Goal: Task Accomplishment & Management: Complete application form

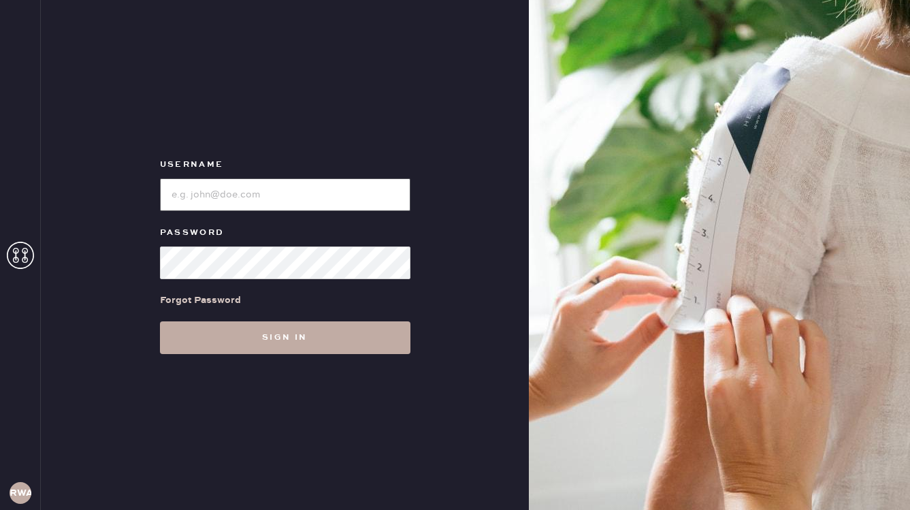
type input "reformationwilliamsburg"
click at [273, 335] on button "Sign in" at bounding box center [285, 337] width 251 height 33
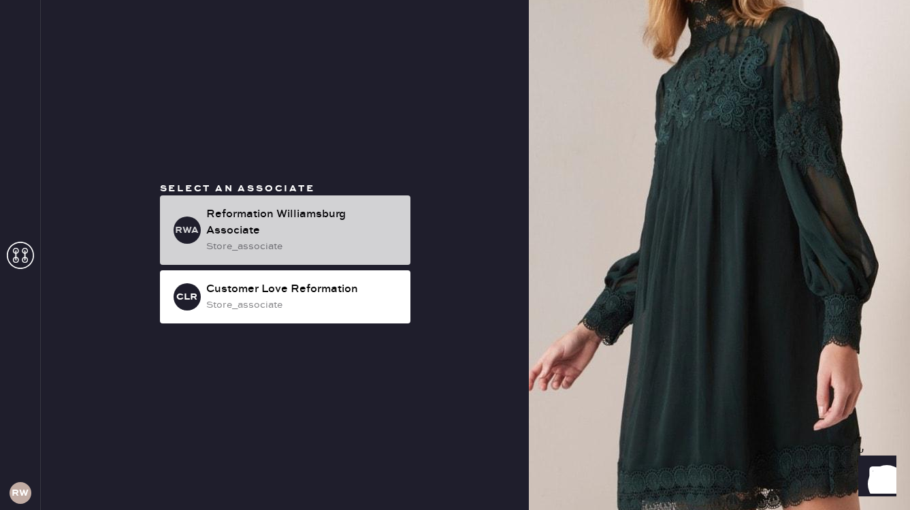
click at [251, 196] on div "RWA Reformation [GEOGRAPHIC_DATA] Associate store_associate" at bounding box center [285, 229] width 251 height 69
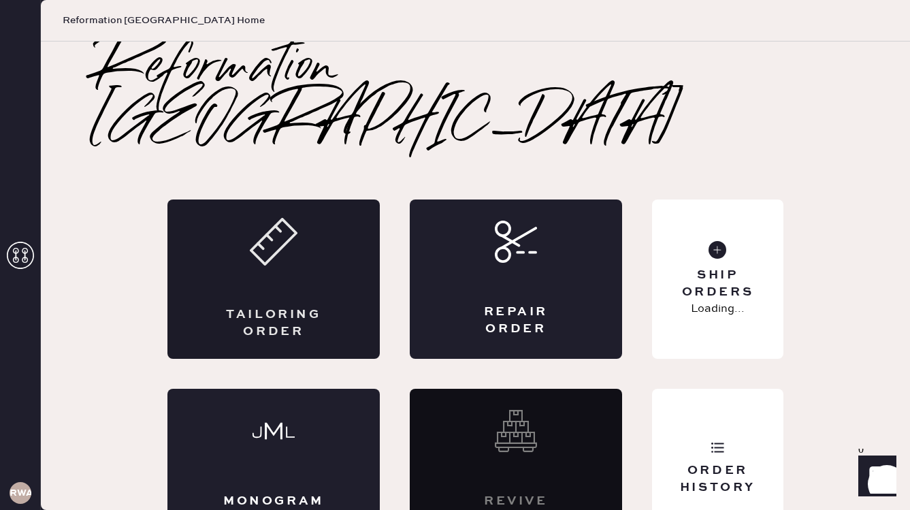
click at [300, 233] on div "Tailoring Order" at bounding box center [273, 278] width 212 height 159
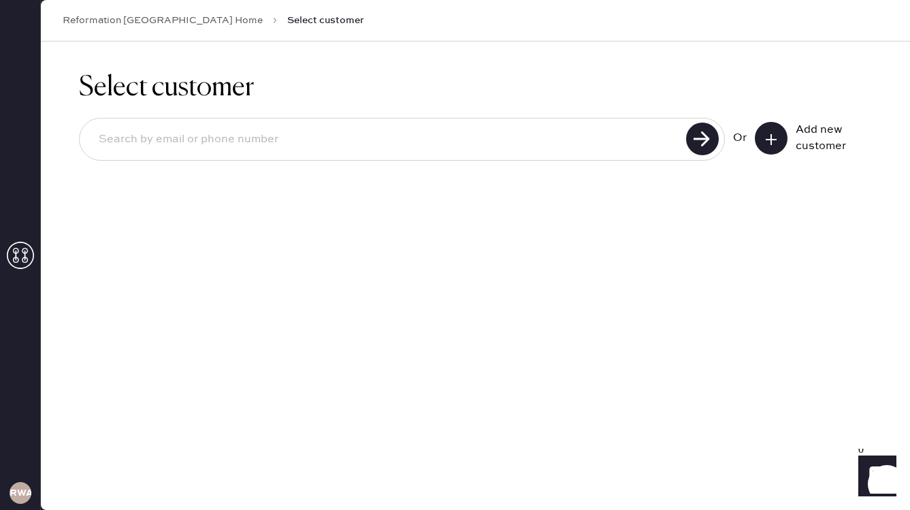
click at [539, 143] on input at bounding box center [385, 139] width 594 height 31
type input "[EMAIL_ADDRESS][DOMAIN_NAME]"
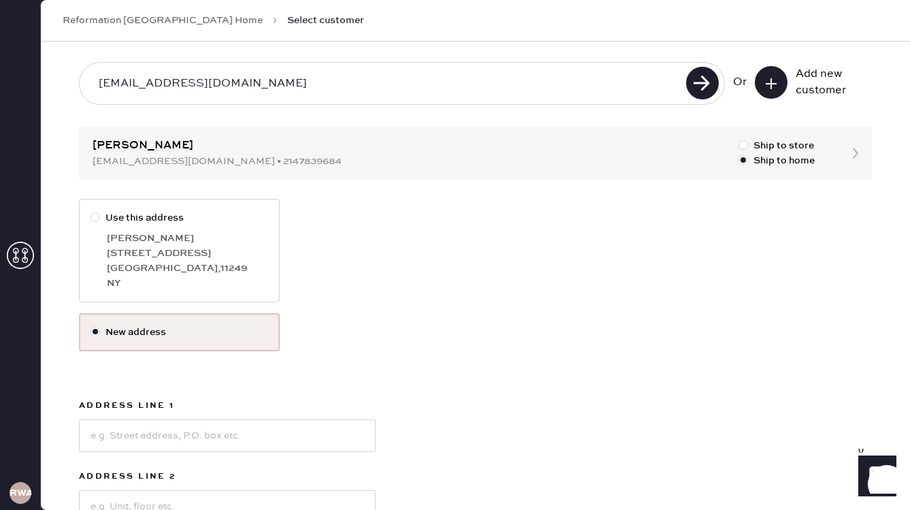
scroll to position [60, 0]
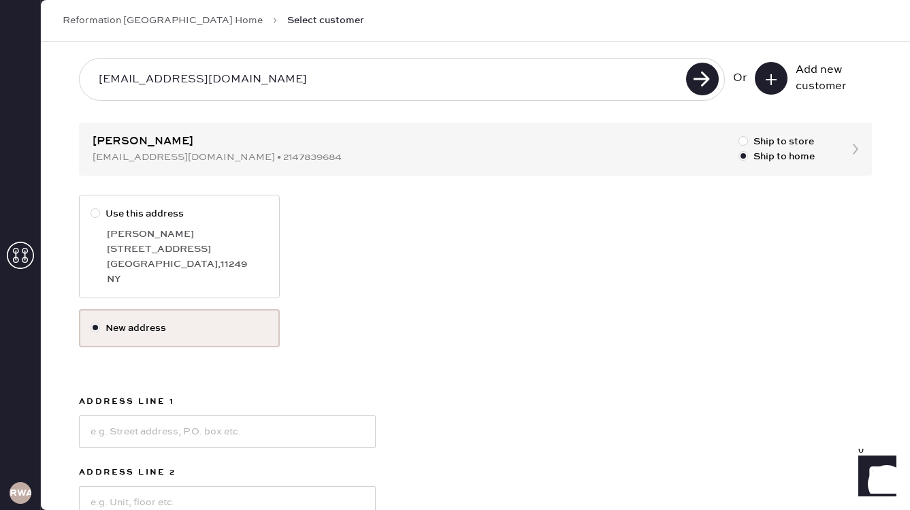
click at [97, 213] on div at bounding box center [96, 213] width 10 height 10
click at [91, 207] on input "Use this address" at bounding box center [91, 206] width 1 height 1
radio input "true"
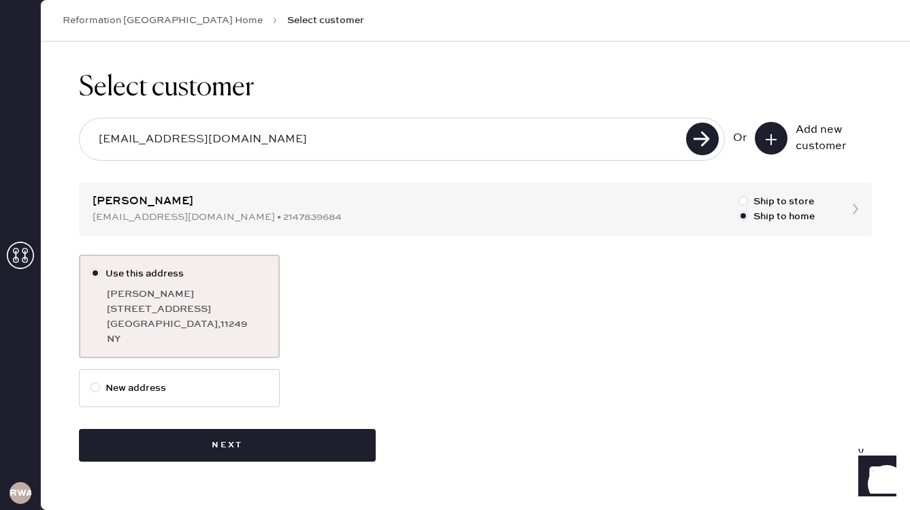
scroll to position [0, 0]
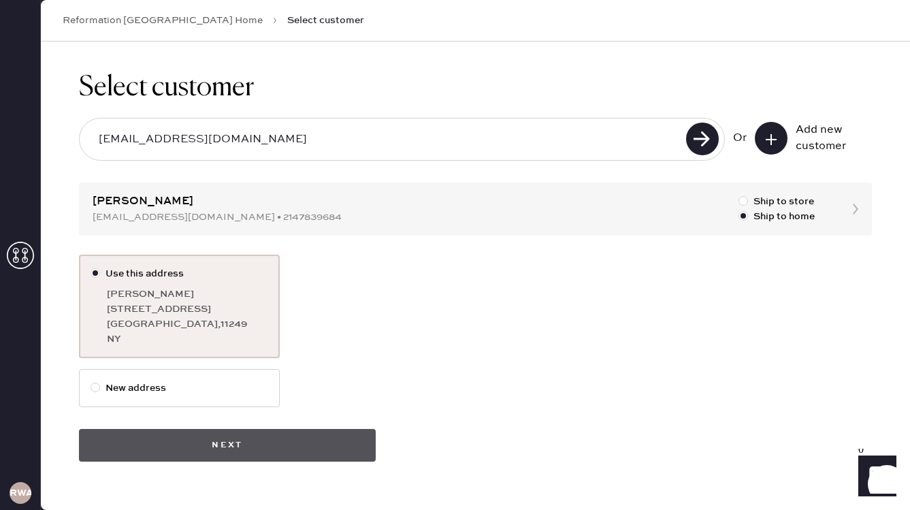
click at [268, 441] on button "Next" at bounding box center [227, 445] width 297 height 33
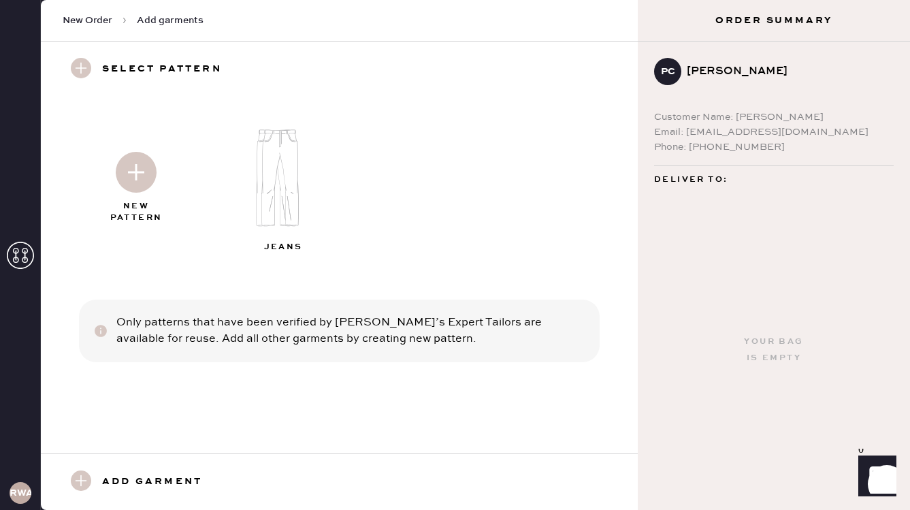
click at [138, 182] on img at bounding box center [136, 172] width 41 height 41
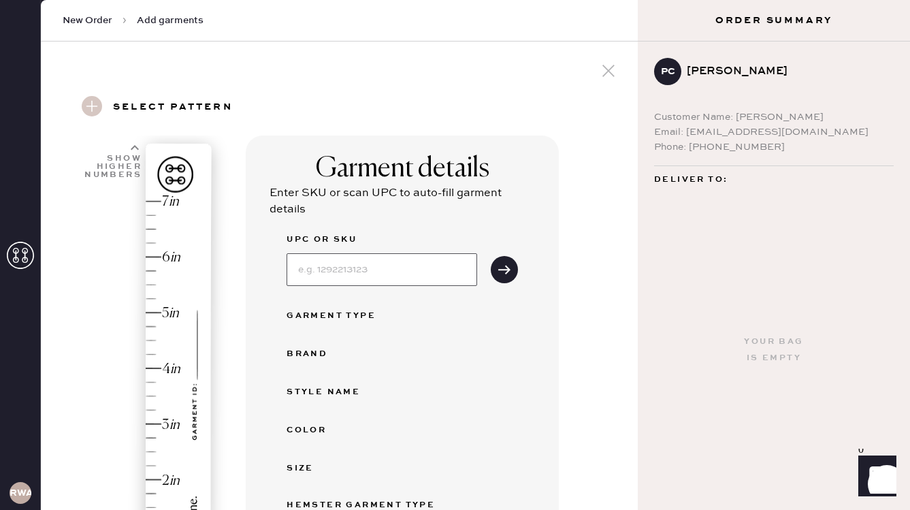
click at [315, 269] on input at bounding box center [382, 269] width 191 height 33
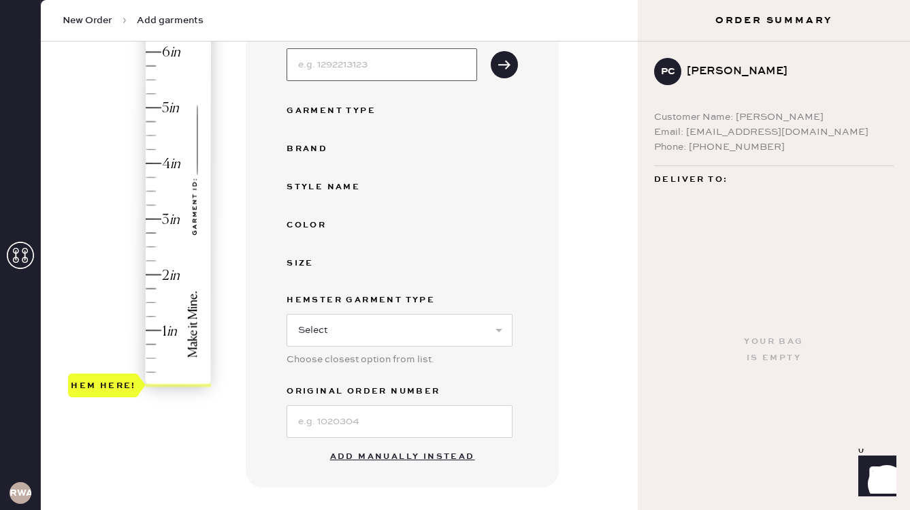
scroll to position [204, 0]
click at [152, 329] on div "Hem here!" at bounding box center [140, 193] width 145 height 402
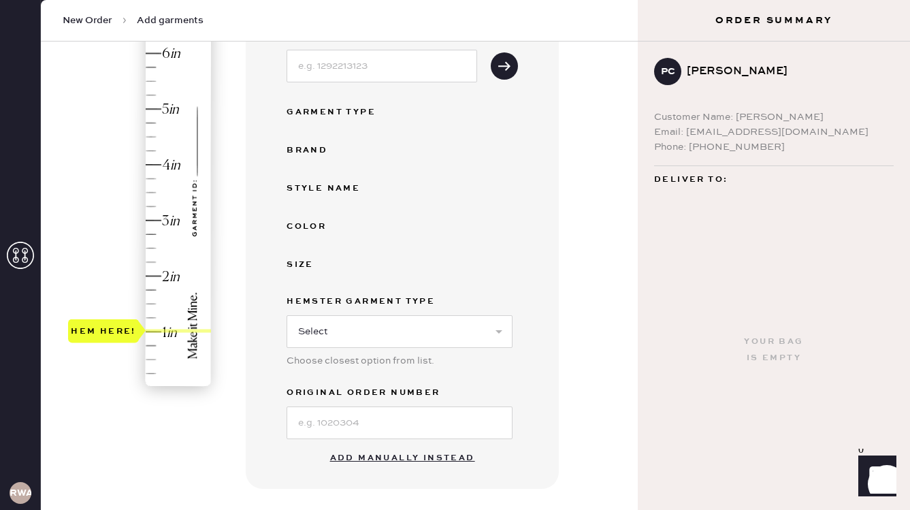
scroll to position [251, 0]
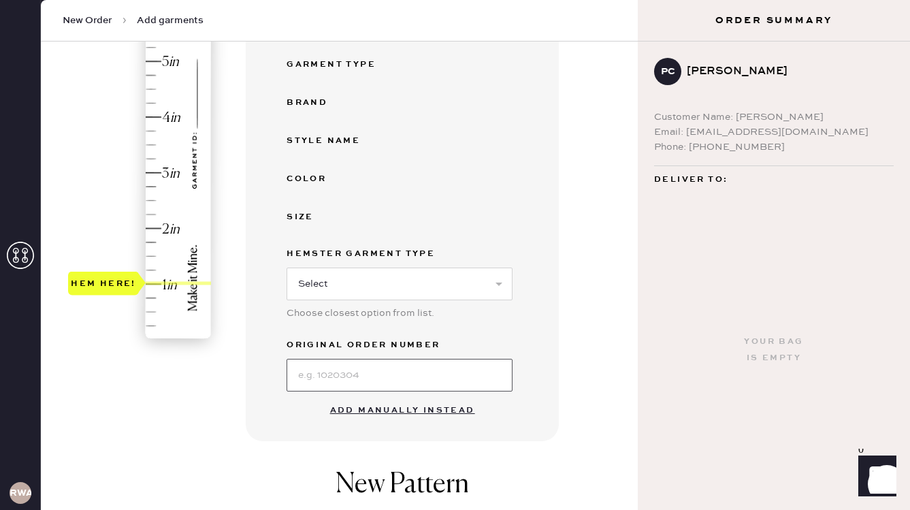
click at [308, 383] on input at bounding box center [400, 375] width 226 height 33
click at [313, 274] on select "Select Basic Skirt Jeans Leggings Pants Shorts Basic Sleeved Dress Basic Sleeve…" at bounding box center [400, 284] width 226 height 33
click at [405, 413] on button "Add manually instead" at bounding box center [402, 410] width 161 height 27
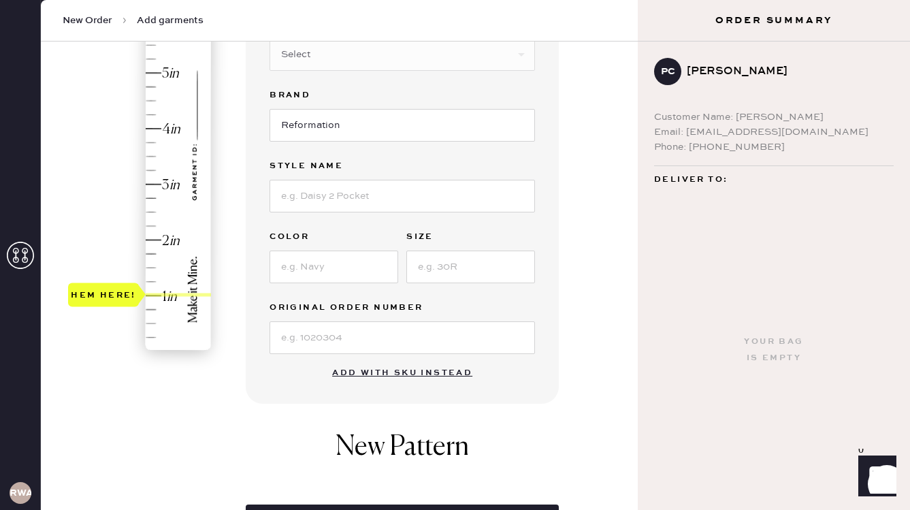
scroll to position [237, 0]
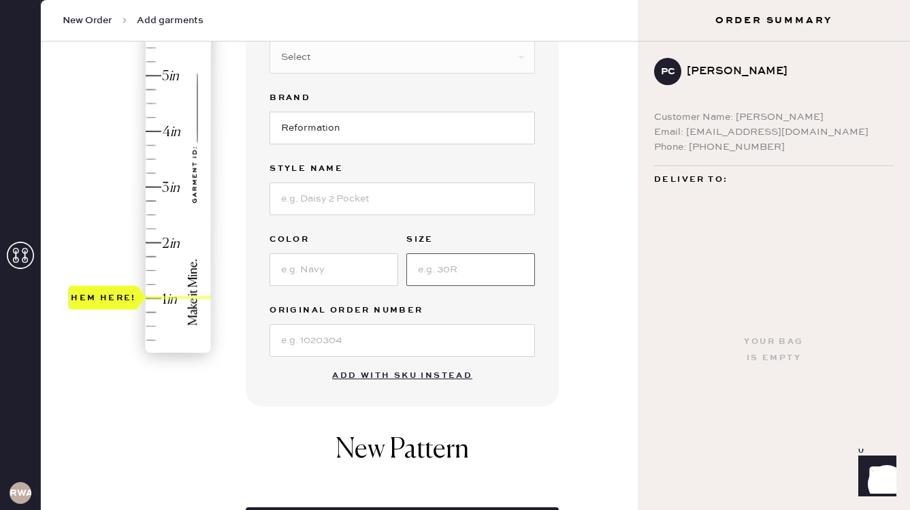
click at [432, 269] on input at bounding box center [470, 269] width 129 height 33
type input "26"
click at [325, 266] on input at bounding box center [334, 269] width 129 height 33
type input "Ondine"
click at [317, 201] on input at bounding box center [403, 198] width 266 height 33
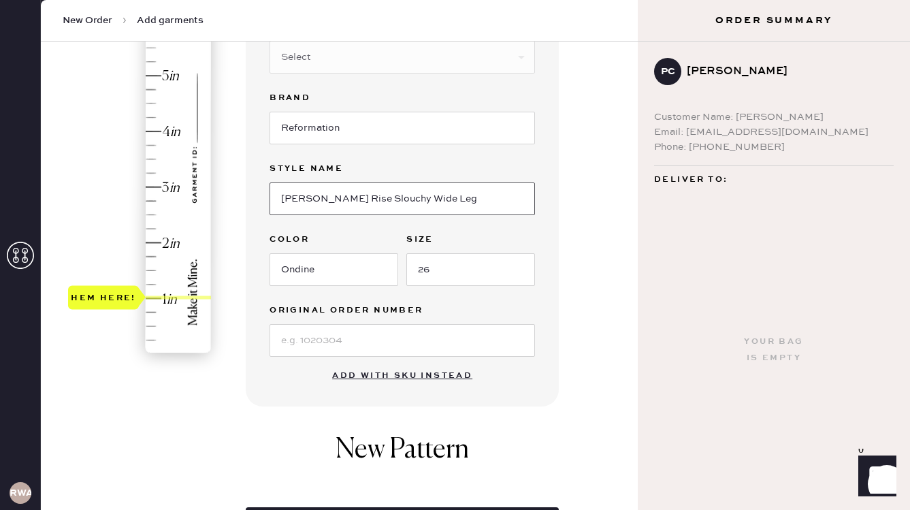
type input "[PERSON_NAME] Rise Slouchy Wide Leg"
click at [305, 352] on input at bounding box center [403, 340] width 266 height 33
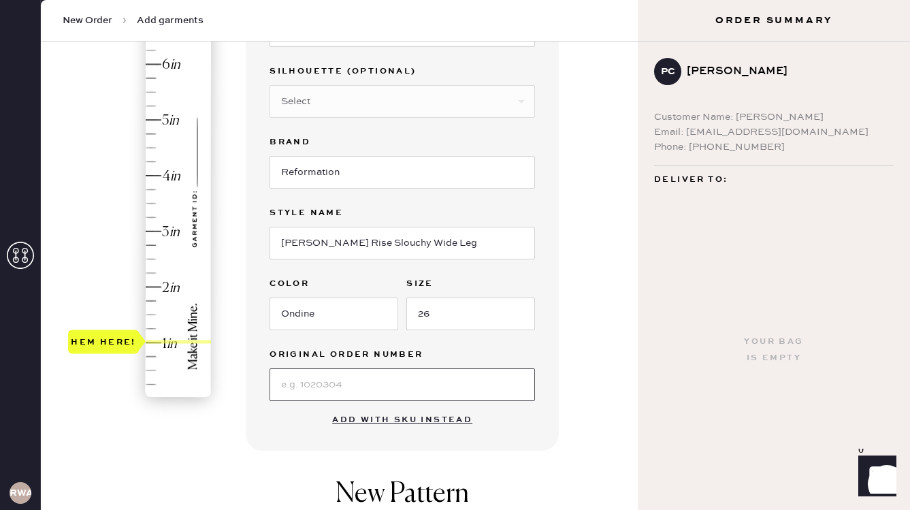
scroll to position [182, 0]
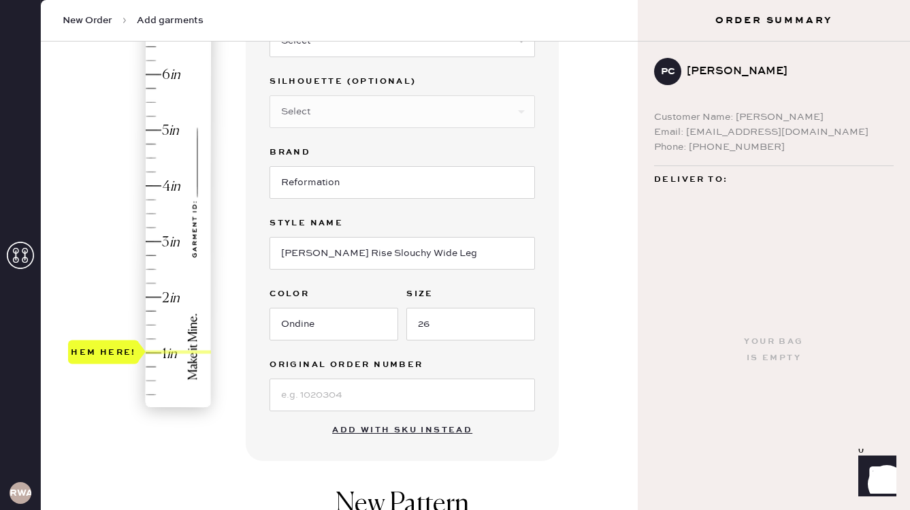
click at [294, 139] on div "Silhouette (optional) Select Other" at bounding box center [403, 109] width 266 height 71
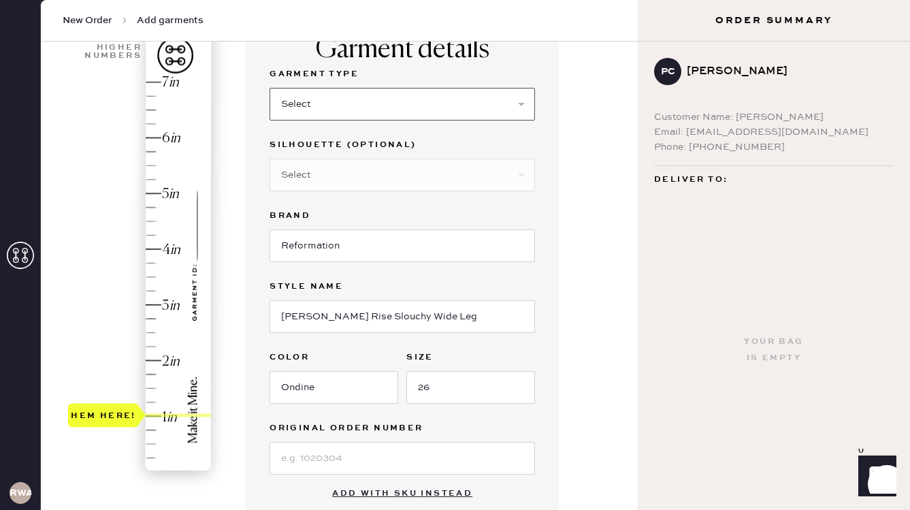
click at [372, 110] on select "Select Basic Skirt Jeans Leggings Pants Shorts Basic Sleeved Dress Basic Sleeve…" at bounding box center [403, 104] width 266 height 33
select select "2"
click at [270, 88] on select "Select Basic Skirt Jeans Leggings Pants Shorts Basic Sleeved Dress Basic Sleeve…" at bounding box center [403, 104] width 266 height 33
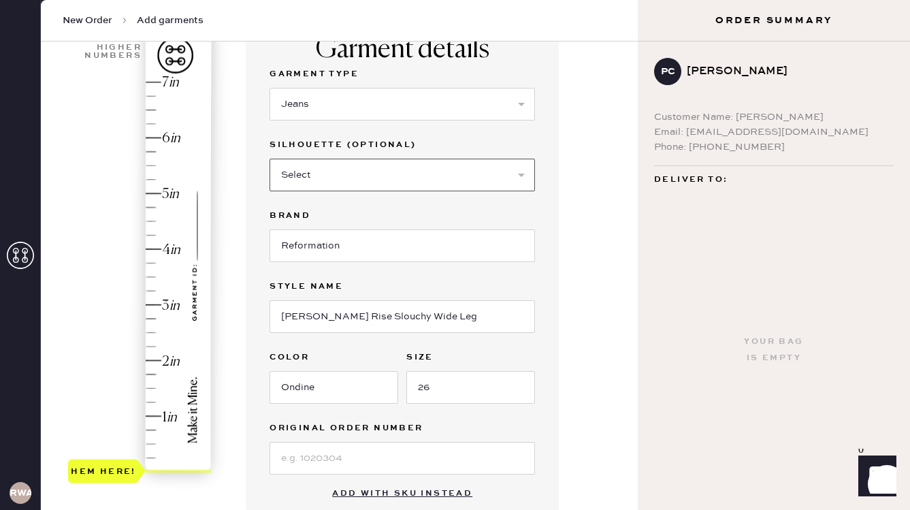
click at [349, 173] on select "Select Shorts Cropped Flare Boot Cut Straight Skinny Other" at bounding box center [403, 175] width 266 height 33
select select "5"
click at [270, 159] on select "Select Shorts Cropped Flare Boot Cut Straight Skinny Other" at bounding box center [403, 175] width 266 height 33
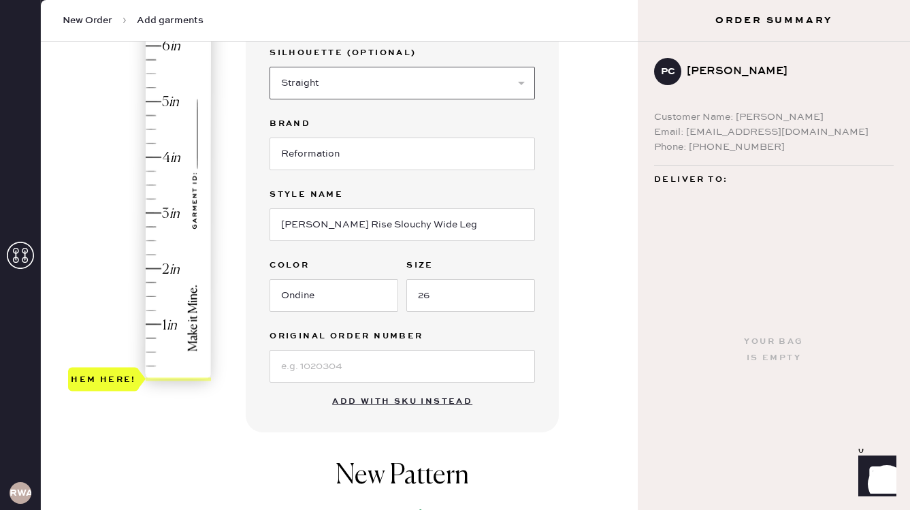
scroll to position [227, 0]
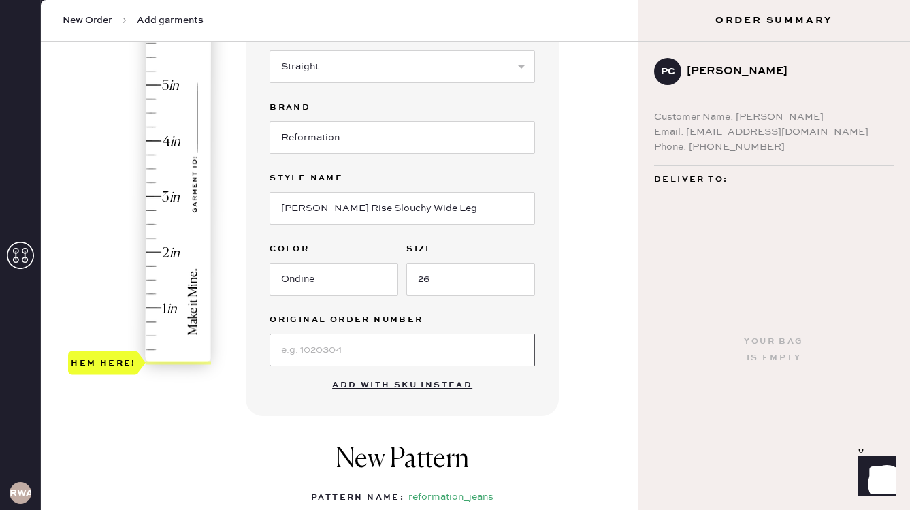
click at [306, 345] on input at bounding box center [403, 350] width 266 height 33
type input "A"
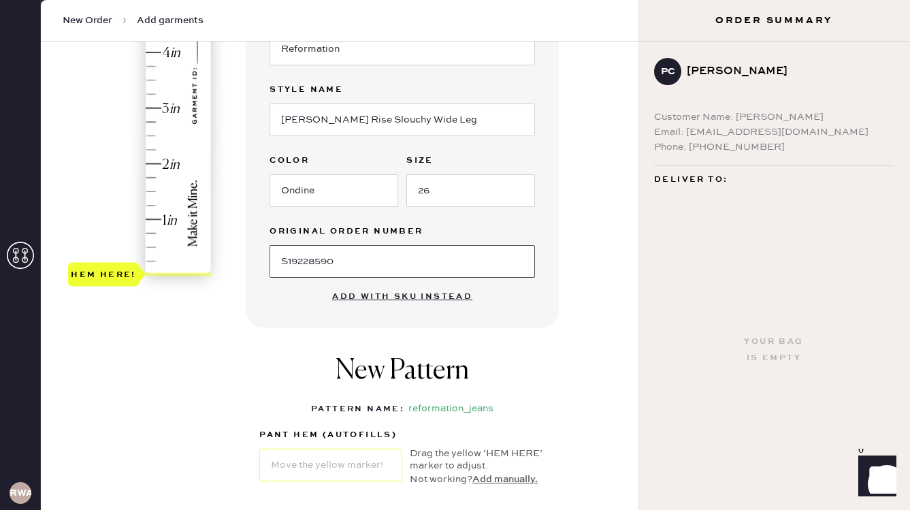
scroll to position [315, 0]
type input "S19228590"
type input "1"
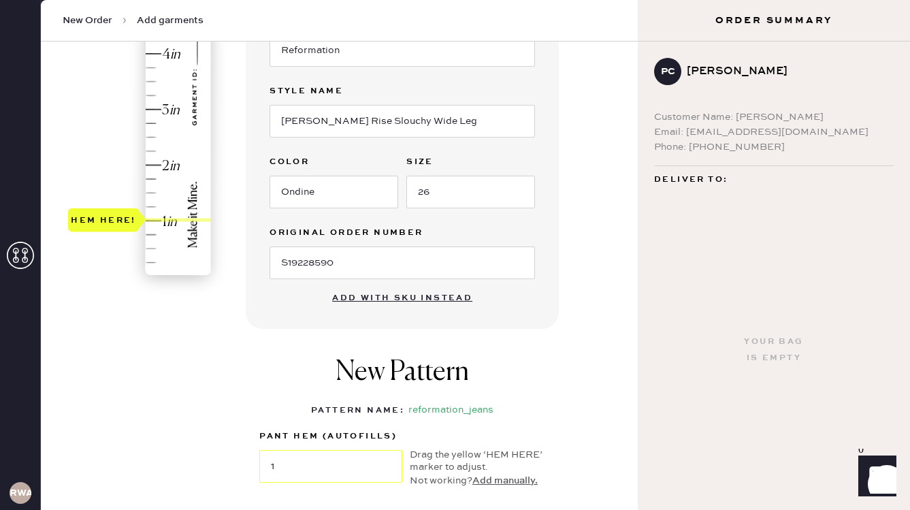
click at [153, 215] on div "Hem here!" at bounding box center [140, 82] width 145 height 402
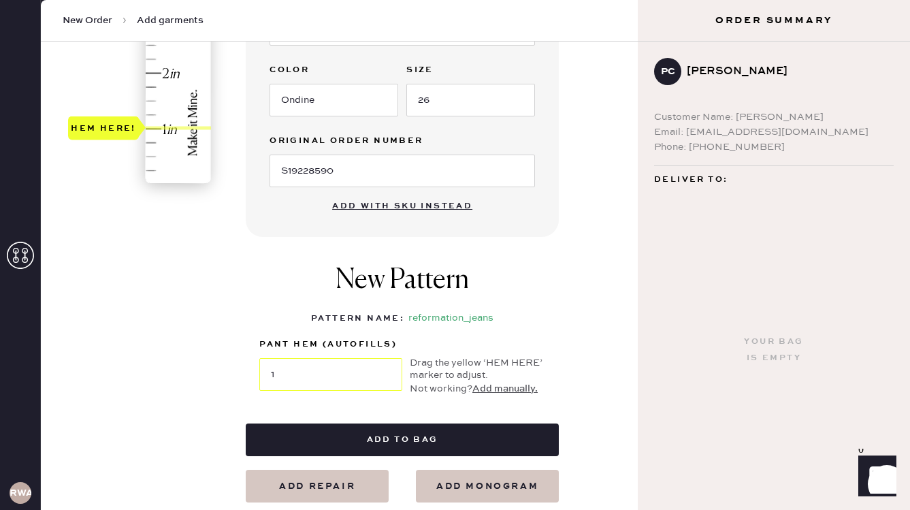
scroll to position [414, 0]
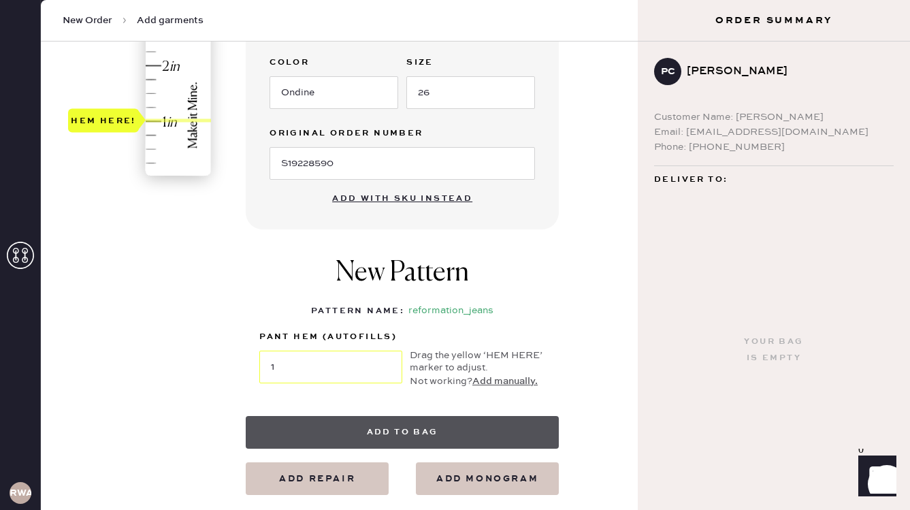
click at [355, 426] on button "Add to bag" at bounding box center [402, 432] width 313 height 33
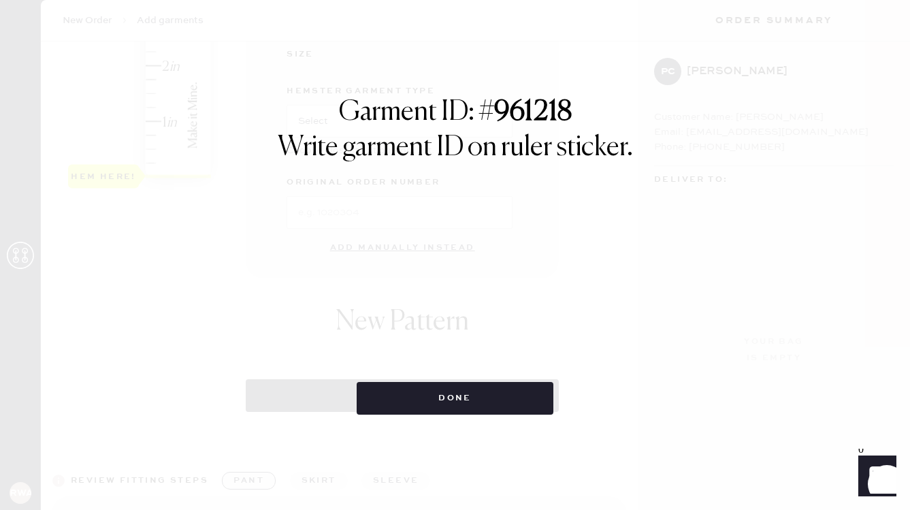
select select "2"
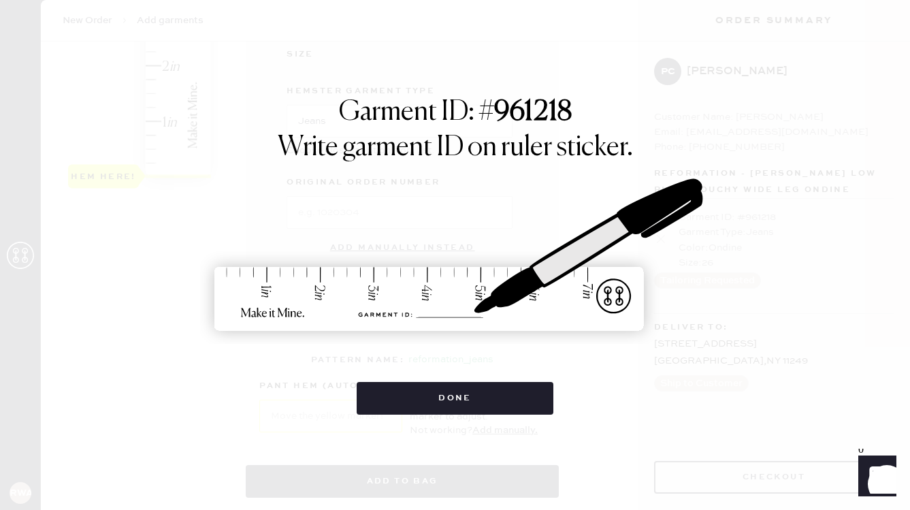
click at [428, 312] on img at bounding box center [455, 256] width 511 height 225
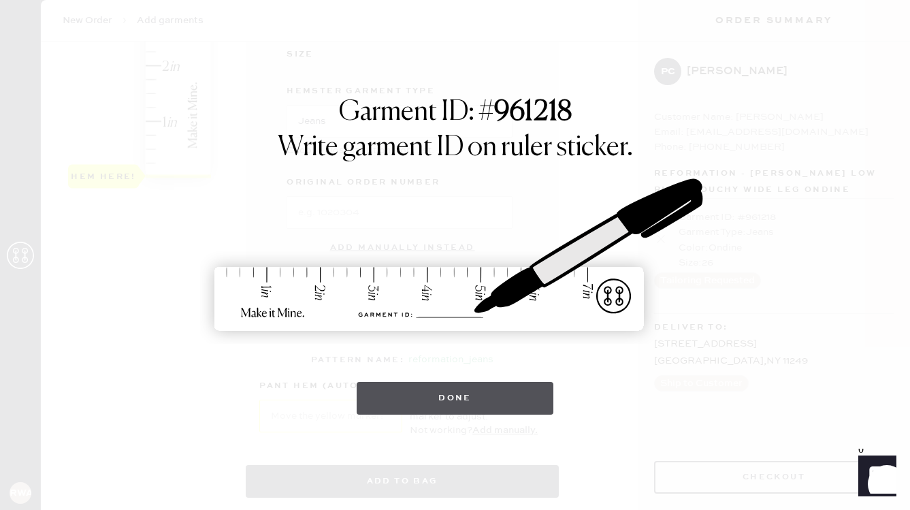
click at [452, 400] on button "Done" at bounding box center [455, 398] width 197 height 33
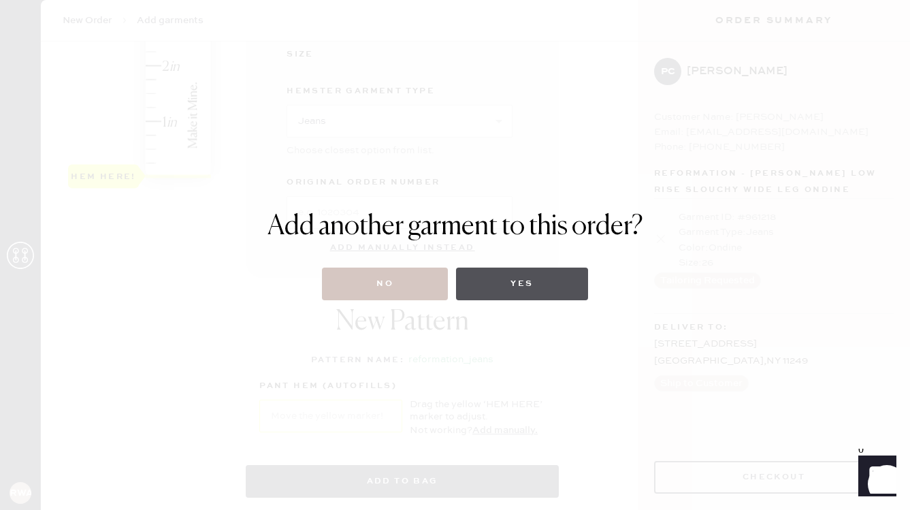
click at [513, 291] on button "Yes" at bounding box center [521, 284] width 131 height 33
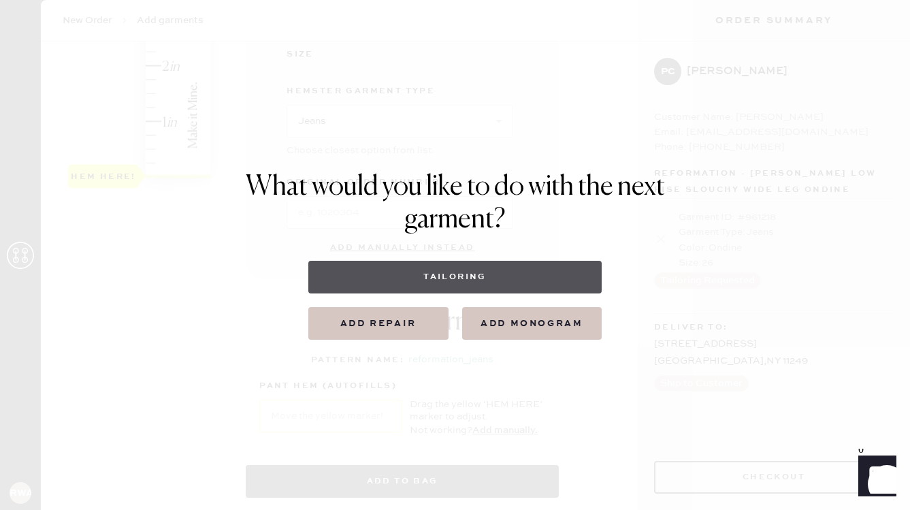
click at [394, 279] on button "Tailoring" at bounding box center [454, 277] width 293 height 33
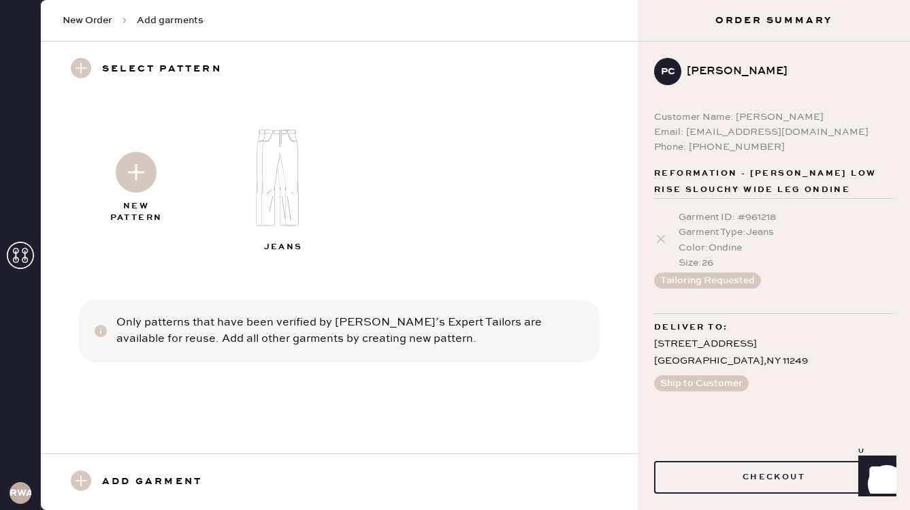
click at [139, 171] on img at bounding box center [136, 172] width 41 height 41
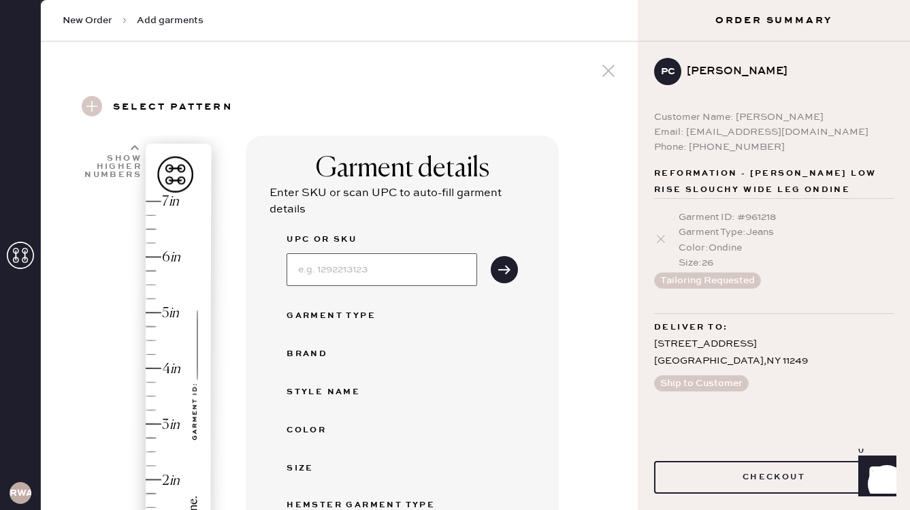
click at [315, 267] on input at bounding box center [382, 269] width 191 height 33
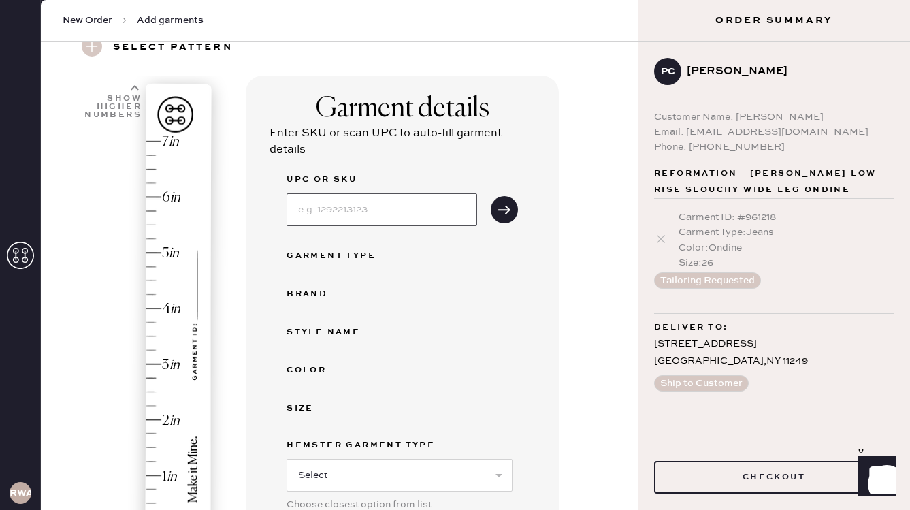
scroll to position [67, 0]
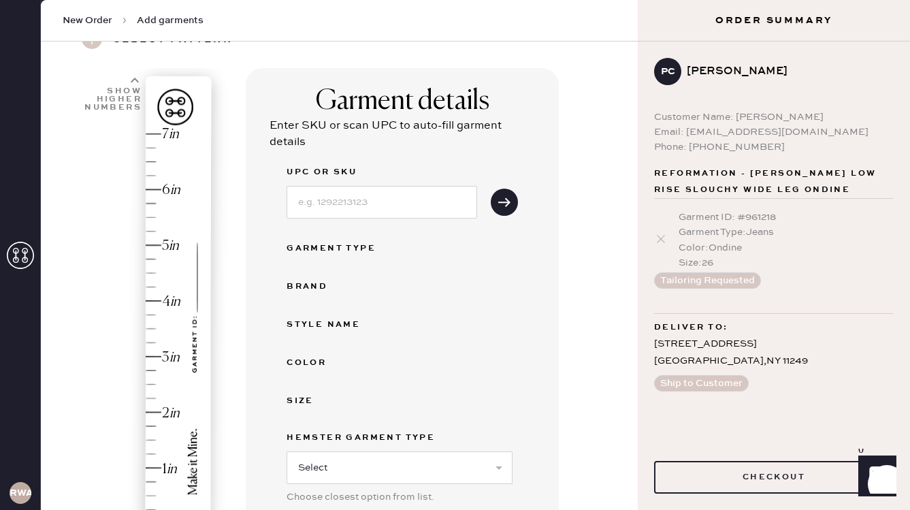
click at [143, 426] on div "Hem here!" at bounding box center [140, 329] width 145 height 402
click at [322, 202] on input at bounding box center [382, 202] width 191 height 33
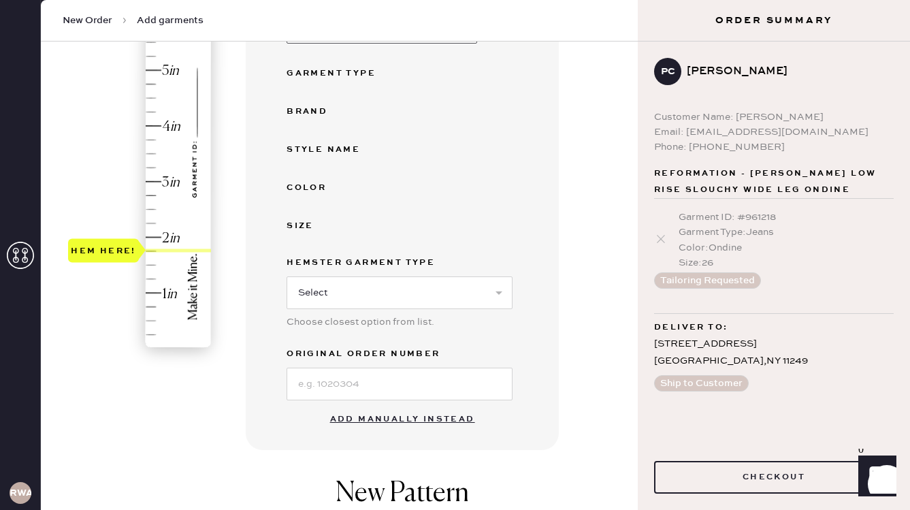
scroll to position [253, 0]
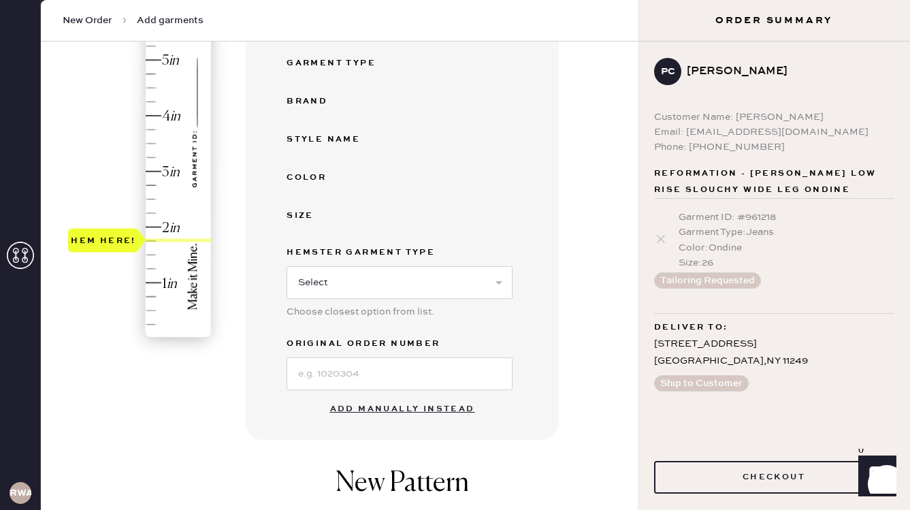
click at [348, 414] on button "Add manually instead" at bounding box center [402, 409] width 161 height 27
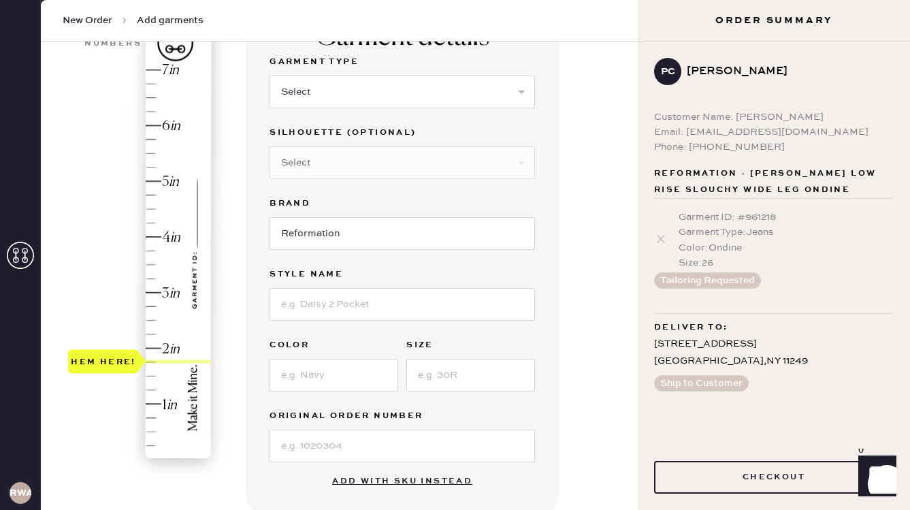
scroll to position [131, 0]
click at [300, 87] on select "Select Basic Skirt Jeans Leggings Pants Shorts Basic Sleeved Dress Basic Sleeve…" at bounding box center [403, 92] width 266 height 33
select select "2"
click at [270, 76] on select "Select Basic Skirt Jeans Leggings Pants Shorts Basic Sleeved Dress Basic Sleeve…" at bounding box center [403, 92] width 266 height 33
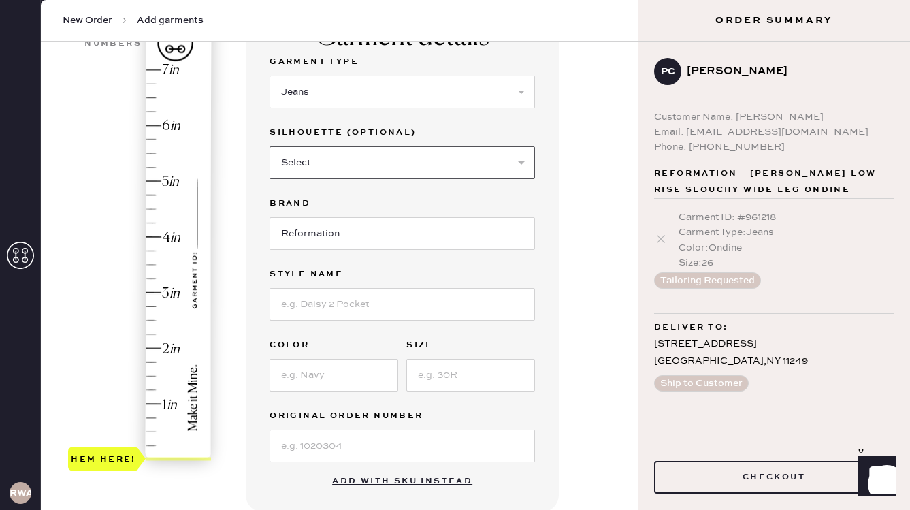
click at [305, 168] on select "Select Shorts Cropped Flare Boot Cut Straight Skinny Other" at bounding box center [403, 162] width 266 height 33
select select "5"
click at [270, 146] on select "Select Shorts Cropped Flare Boot Cut Straight Skinny Other" at bounding box center [403, 162] width 266 height 33
click at [304, 300] on input at bounding box center [403, 304] width 266 height 33
type input "[PERSON_NAME] Rise Slouchy"
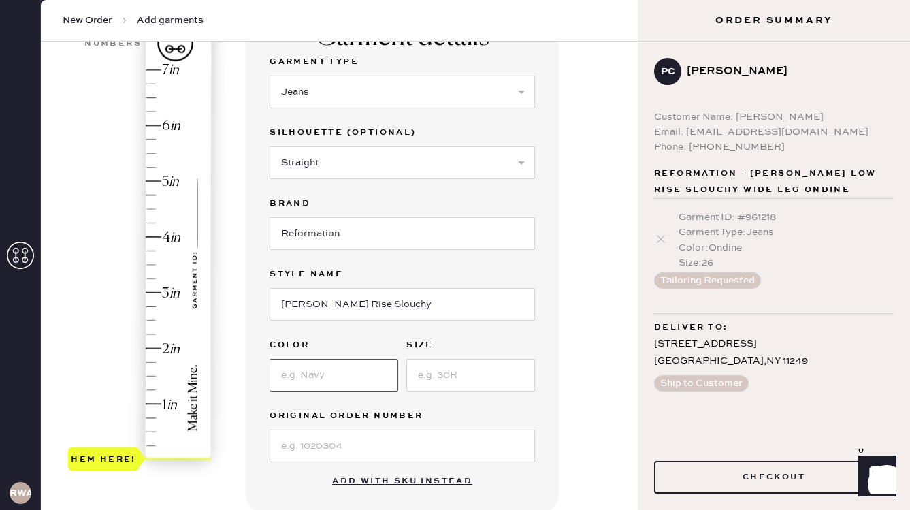
click at [281, 381] on input at bounding box center [334, 375] width 129 height 33
type input "Colorando"
click at [447, 369] on input at bounding box center [470, 375] width 129 height 33
type input "26"
click at [379, 456] on input at bounding box center [403, 446] width 266 height 33
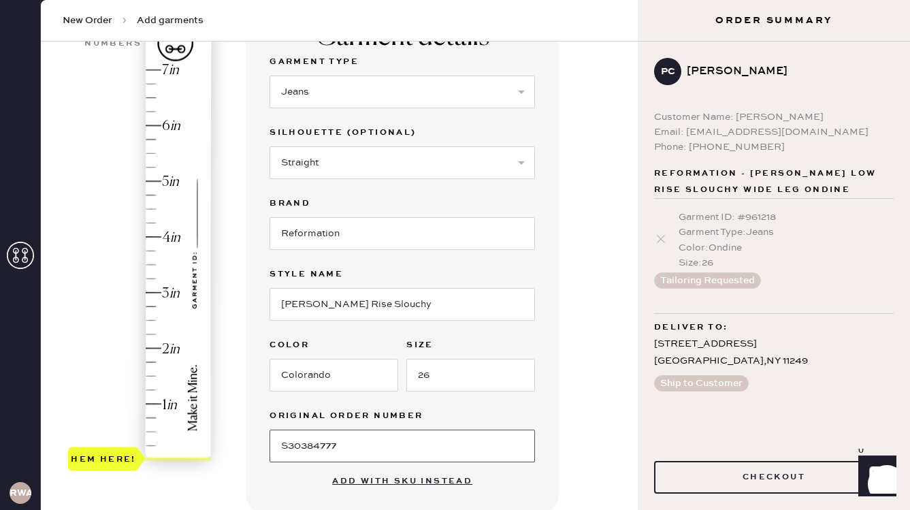
type input "S30384777"
type input "1.75"
click at [149, 364] on div "Hem here!" at bounding box center [140, 265] width 145 height 402
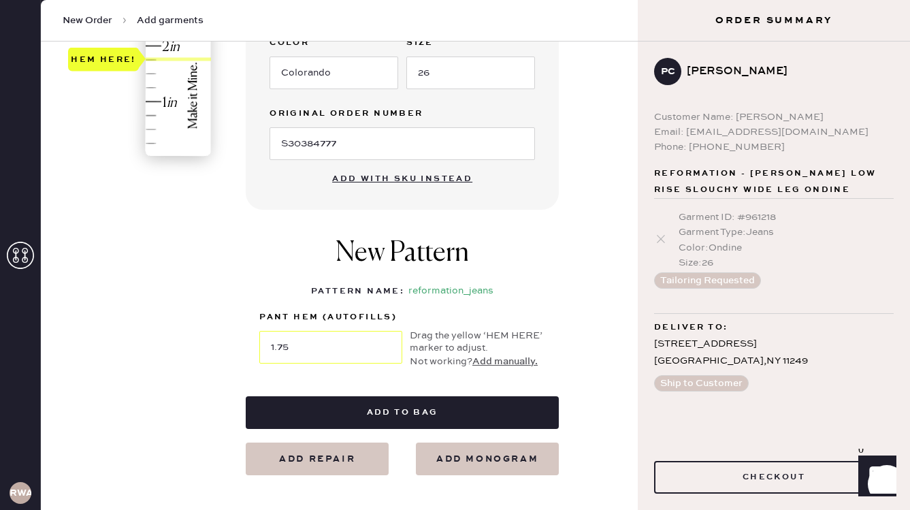
scroll to position [437, 0]
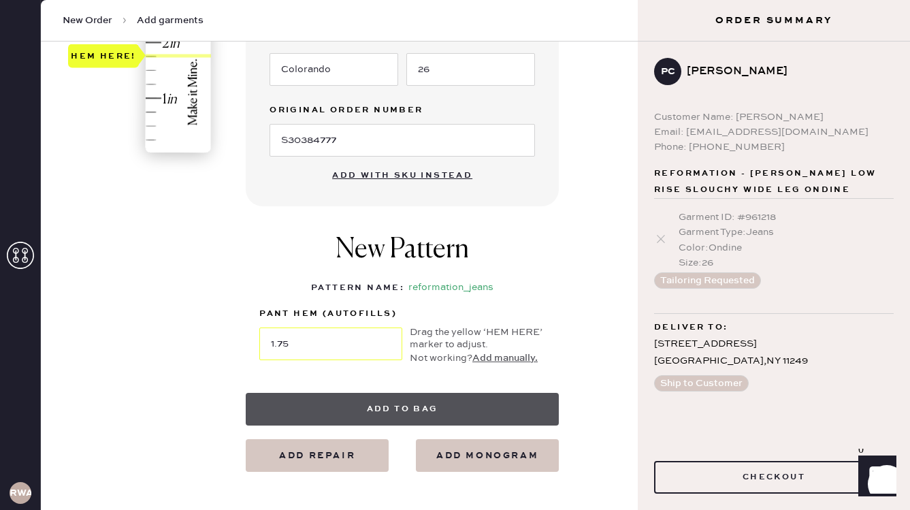
click at [387, 409] on button "Add to bag" at bounding box center [402, 409] width 313 height 33
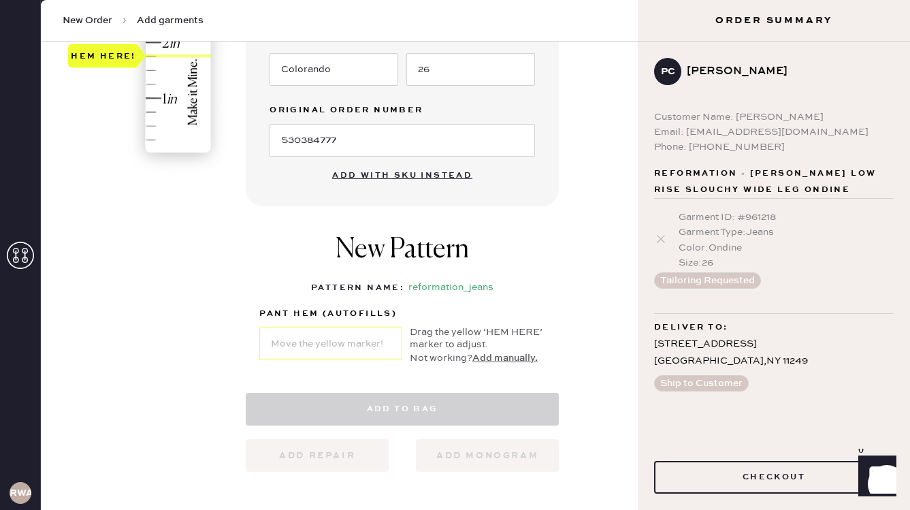
select select "2"
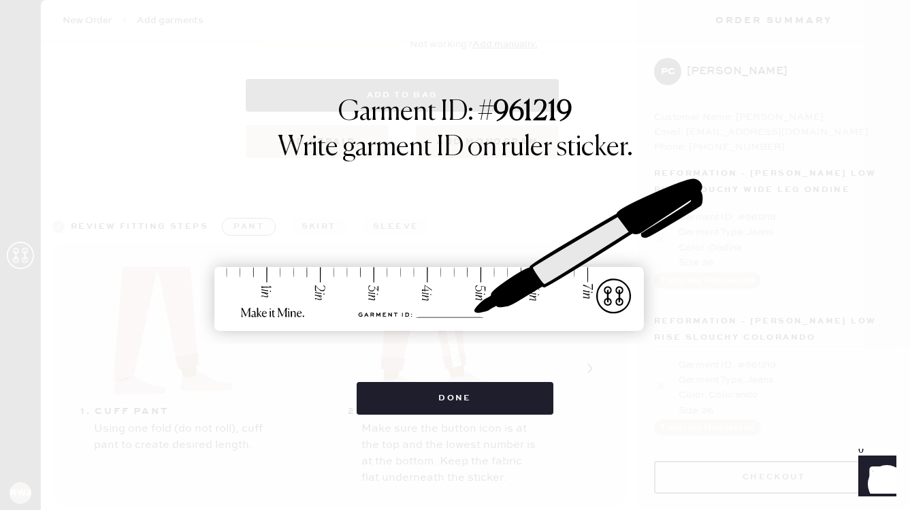
scroll to position [883, 0]
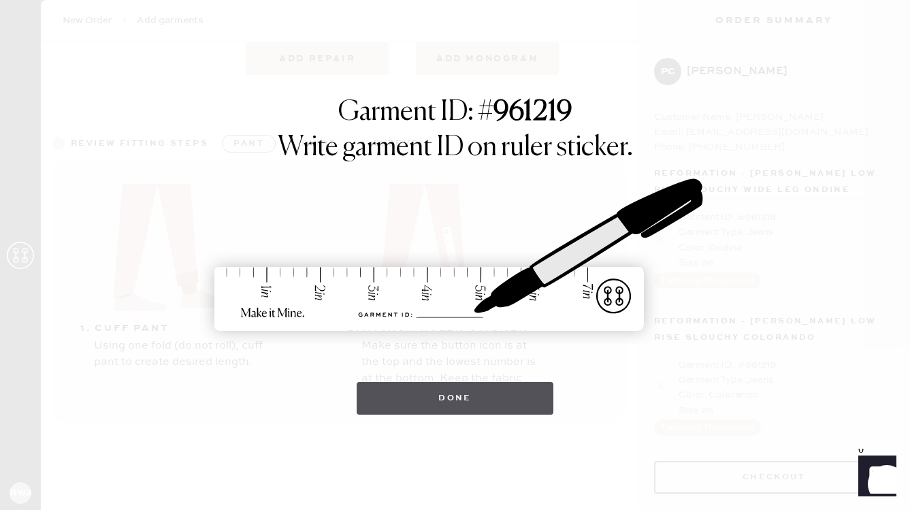
click at [429, 394] on button "Done" at bounding box center [455, 398] width 197 height 33
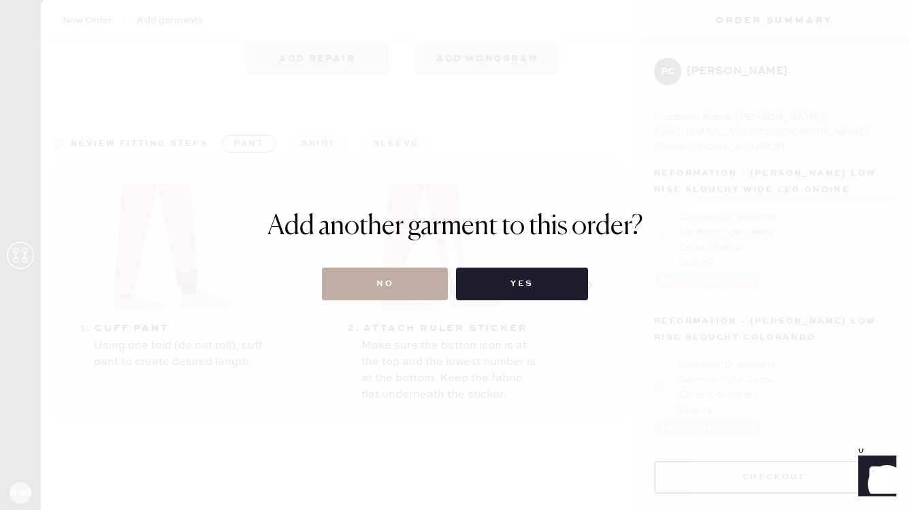
click at [381, 281] on button "No" at bounding box center [385, 284] width 126 height 33
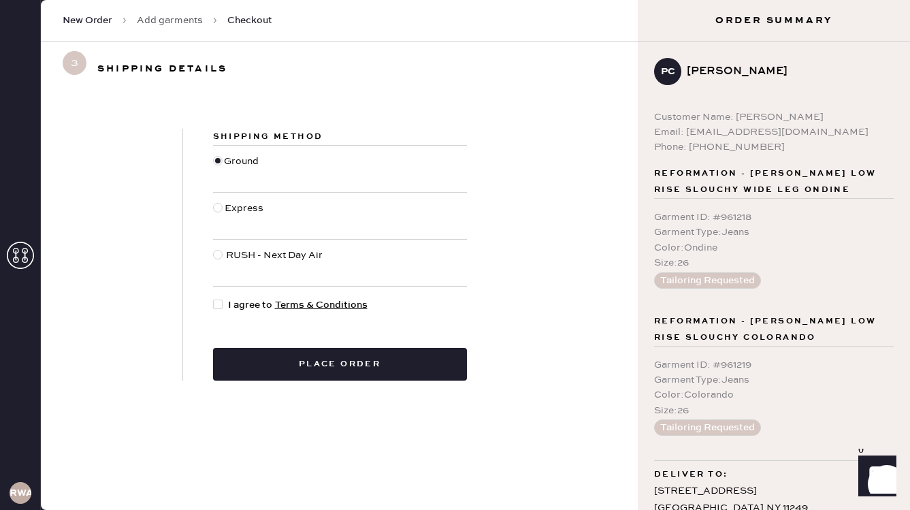
click at [225, 301] on div at bounding box center [220, 305] width 15 height 15
click at [214, 298] on input "I agree to Terms & Conditions" at bounding box center [213, 298] width 1 height 1
checkbox input "true"
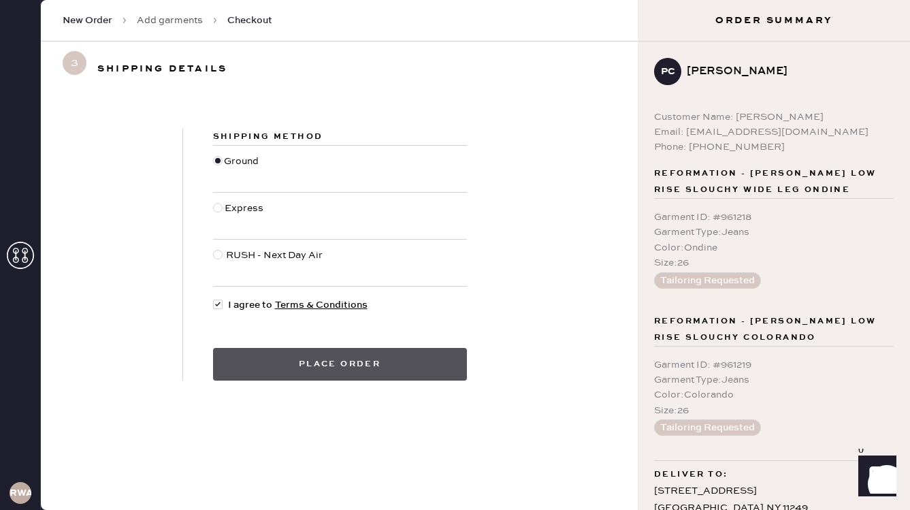
click at [340, 361] on button "Place order" at bounding box center [340, 364] width 254 height 33
